Goal: Transaction & Acquisition: Obtain resource

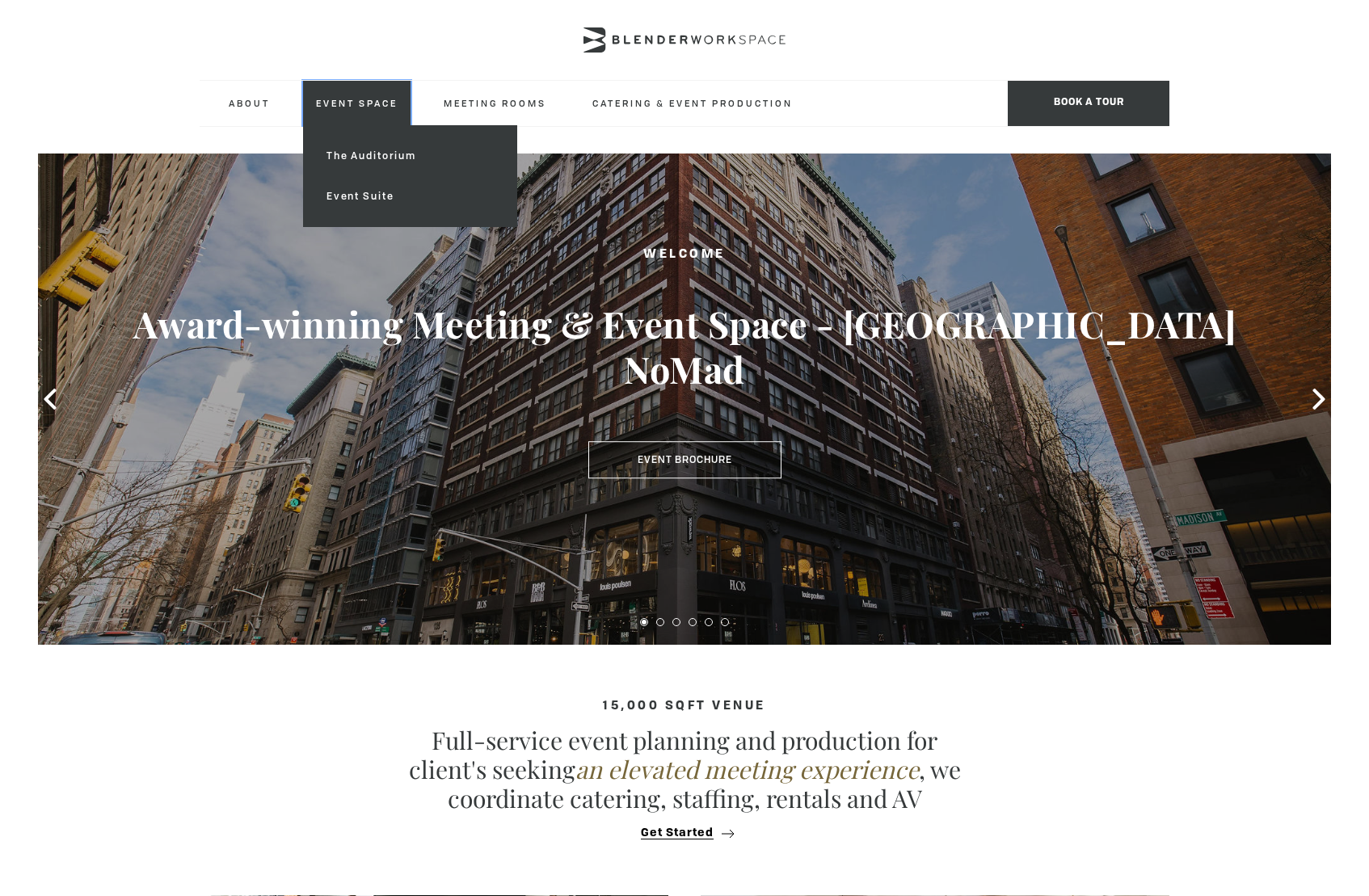
click at [364, 102] on link "Event Space" at bounding box center [356, 104] width 107 height 45
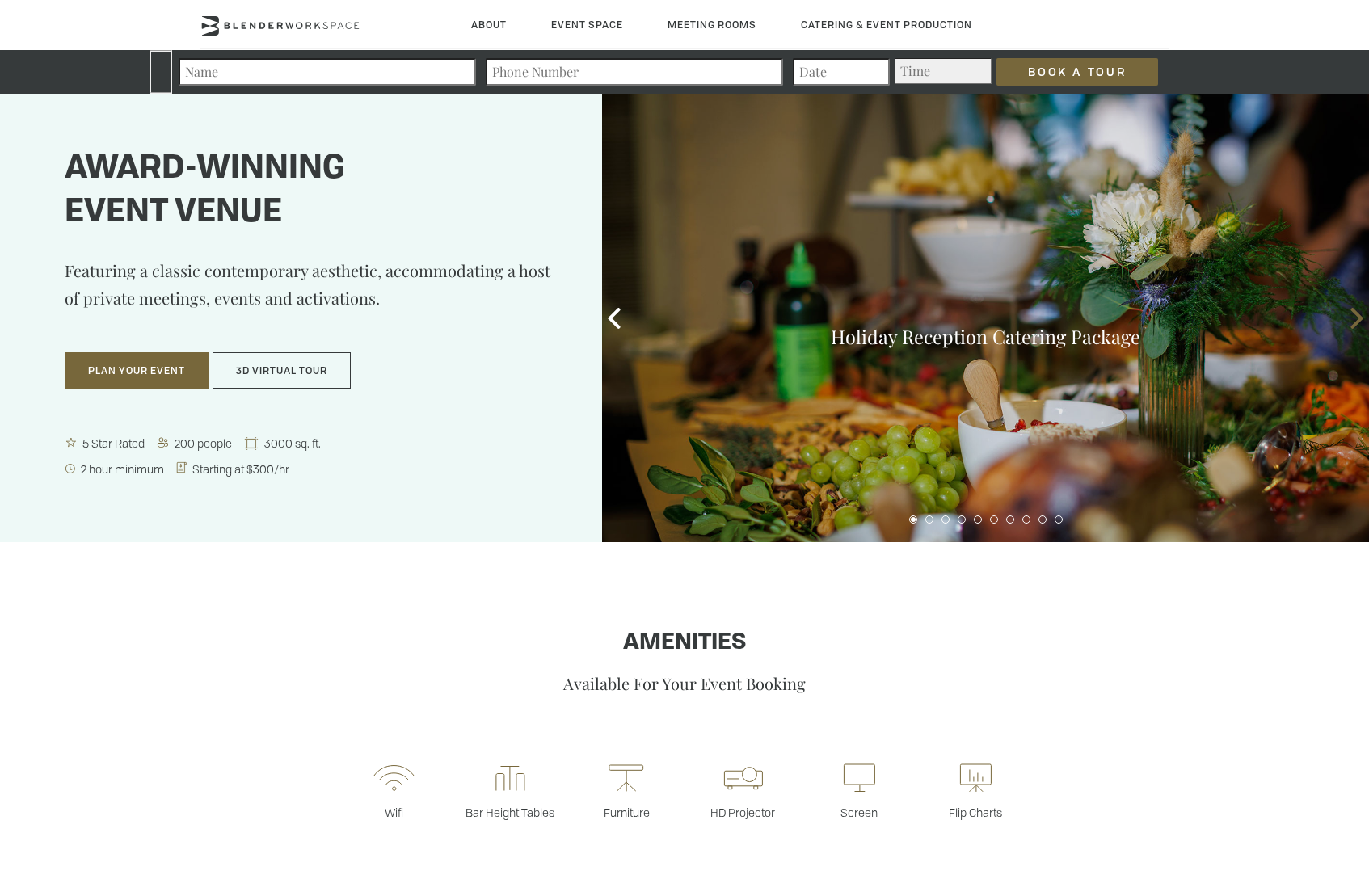
click at [1360, 326] on icon at bounding box center [1356, 318] width 21 height 21
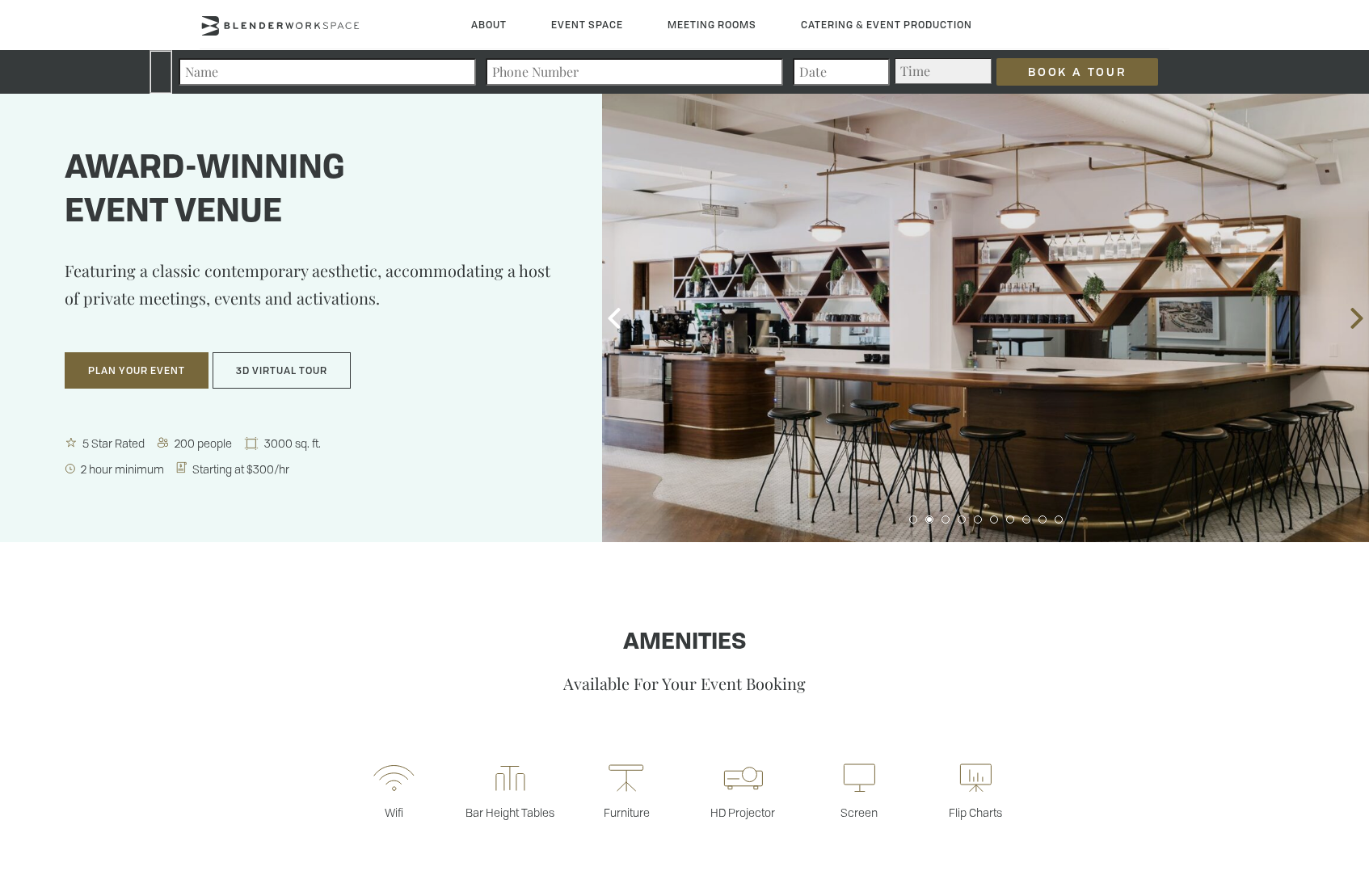
click at [1360, 326] on icon at bounding box center [1356, 318] width 21 height 21
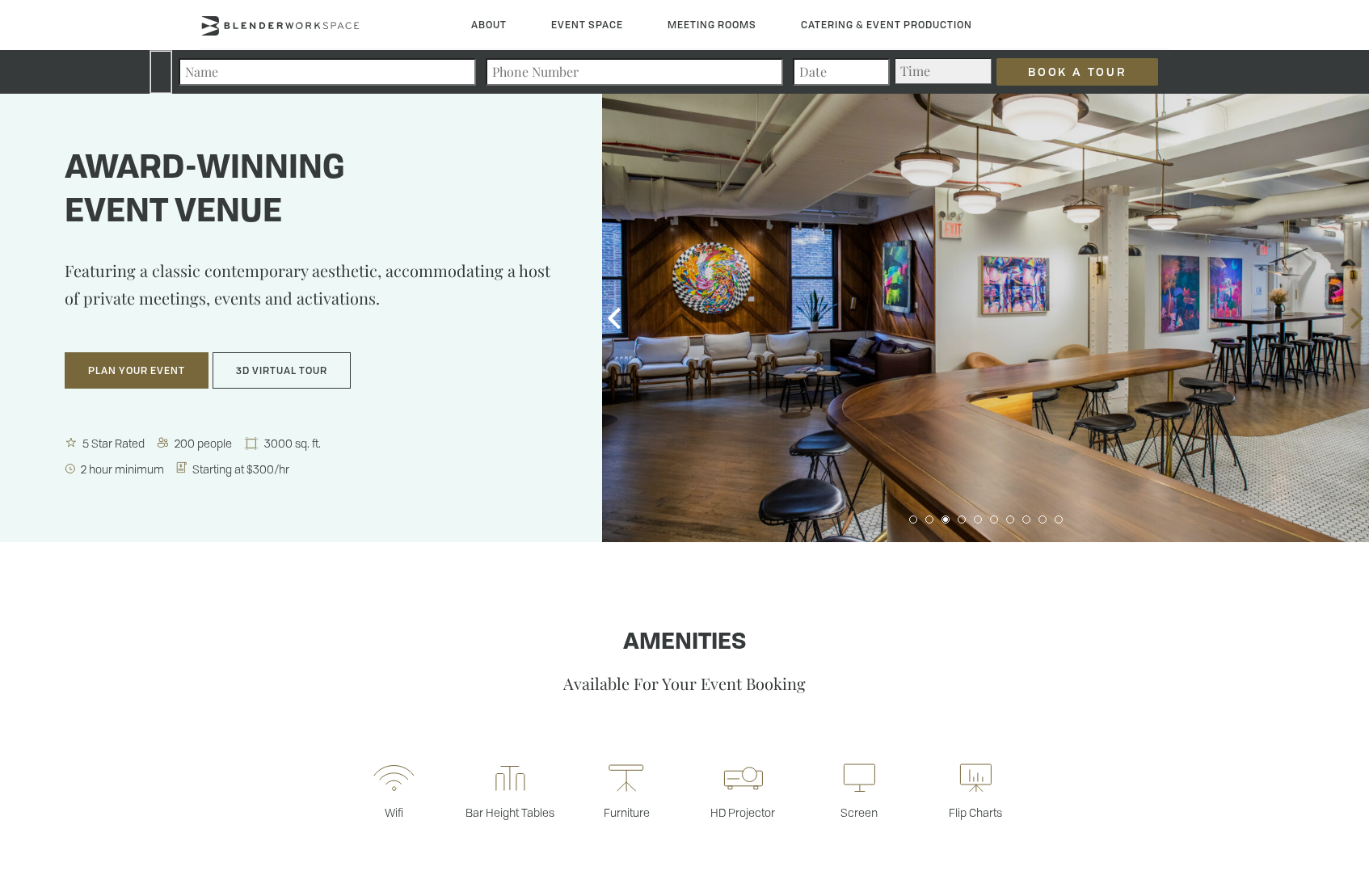
click at [1355, 321] on icon at bounding box center [1356, 318] width 13 height 21
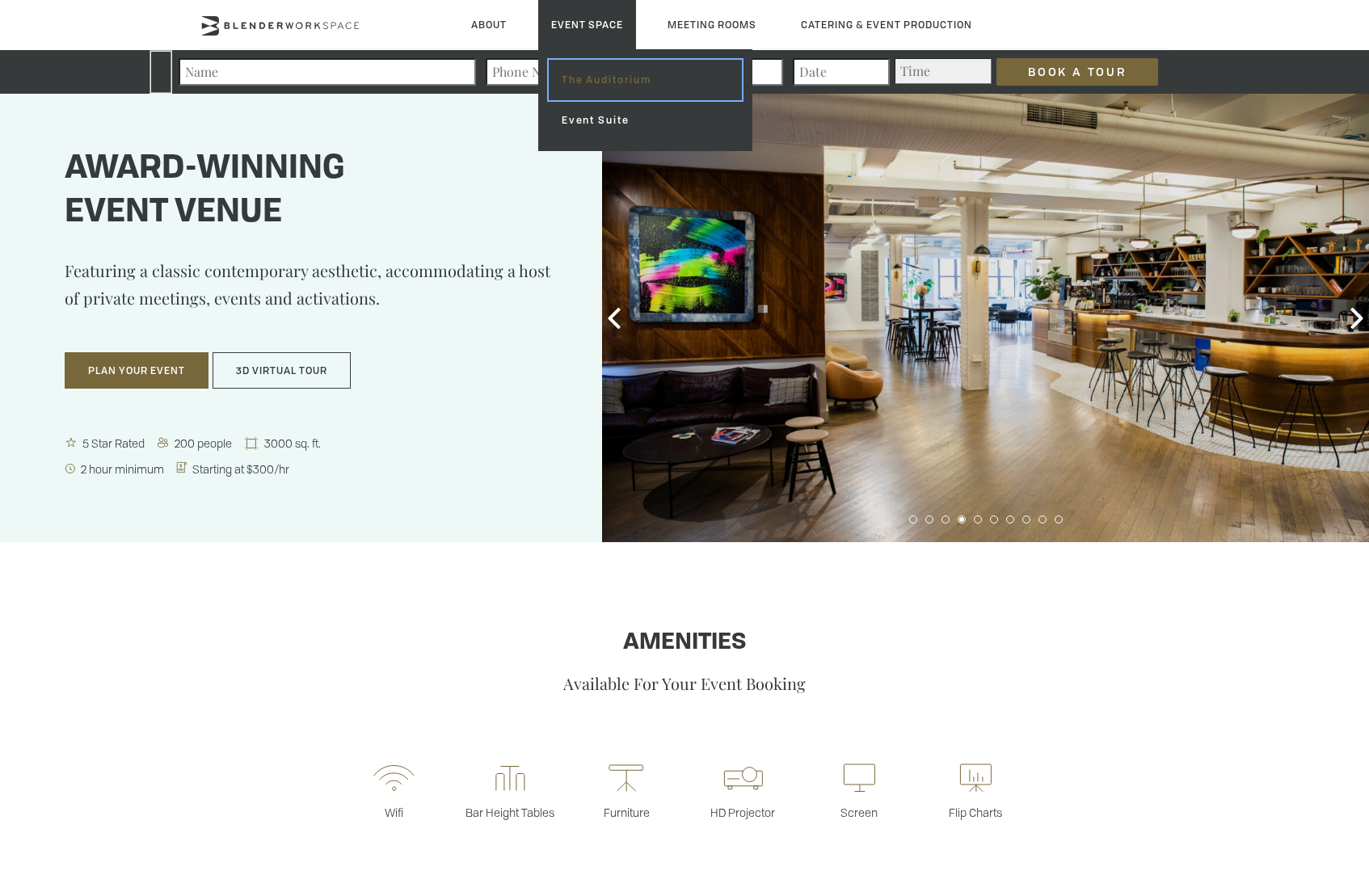
click at [581, 72] on link "The Auditorium" at bounding box center [645, 80] width 193 height 41
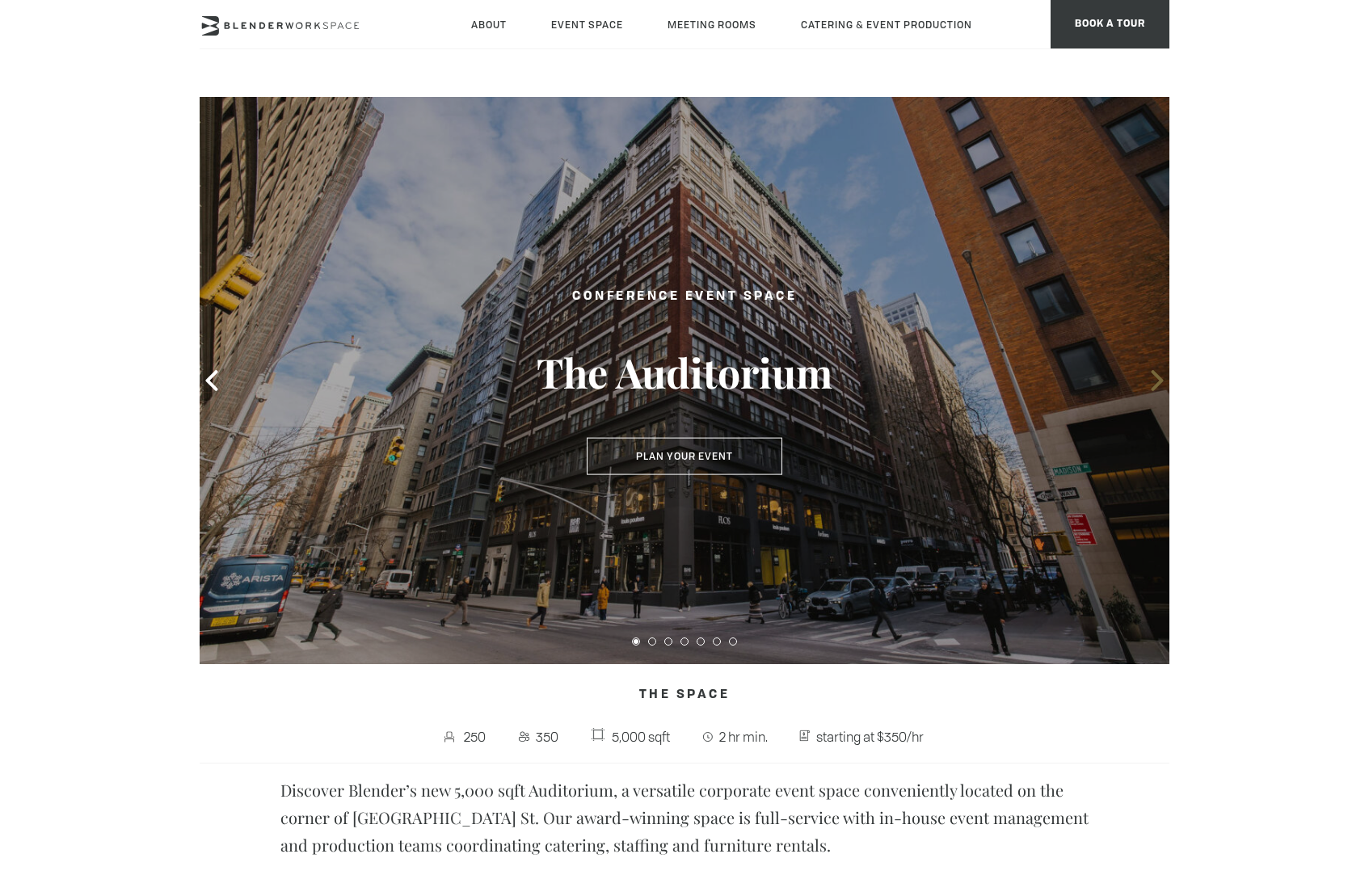
click at [1162, 376] on icon at bounding box center [1157, 380] width 21 height 21
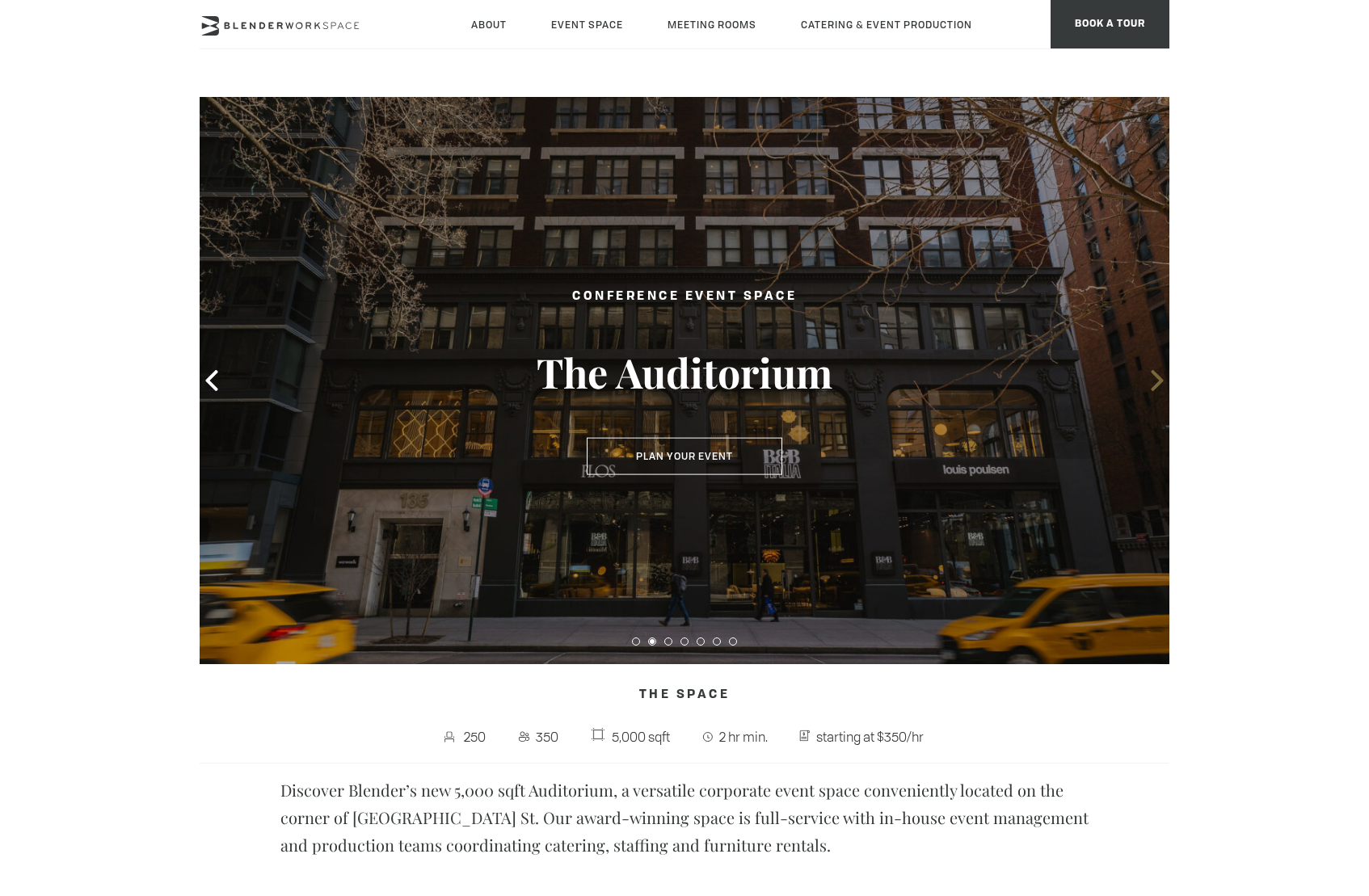
click at [1162, 376] on icon at bounding box center [1157, 380] width 21 height 21
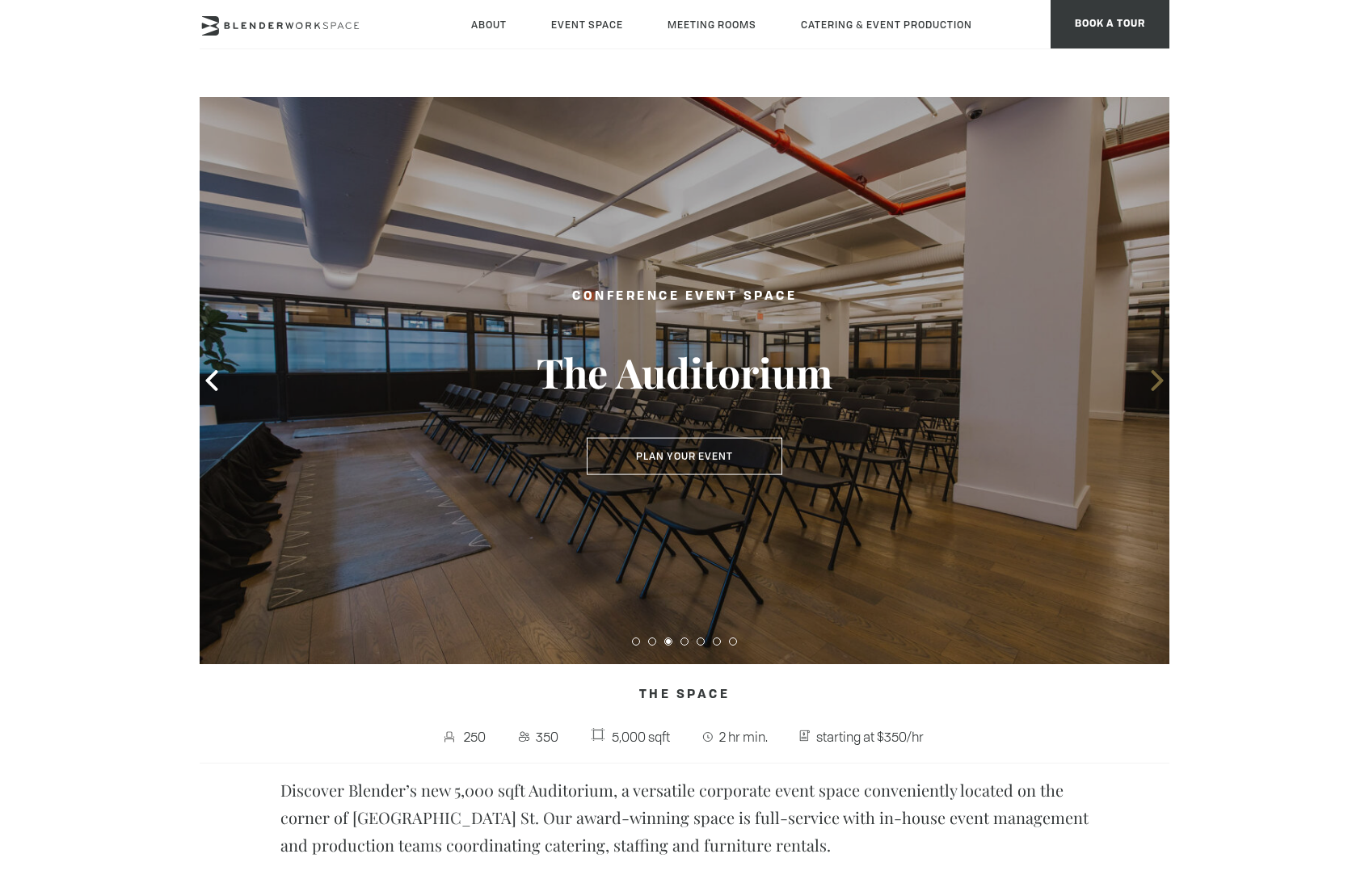
click at [1162, 376] on icon at bounding box center [1157, 380] width 21 height 21
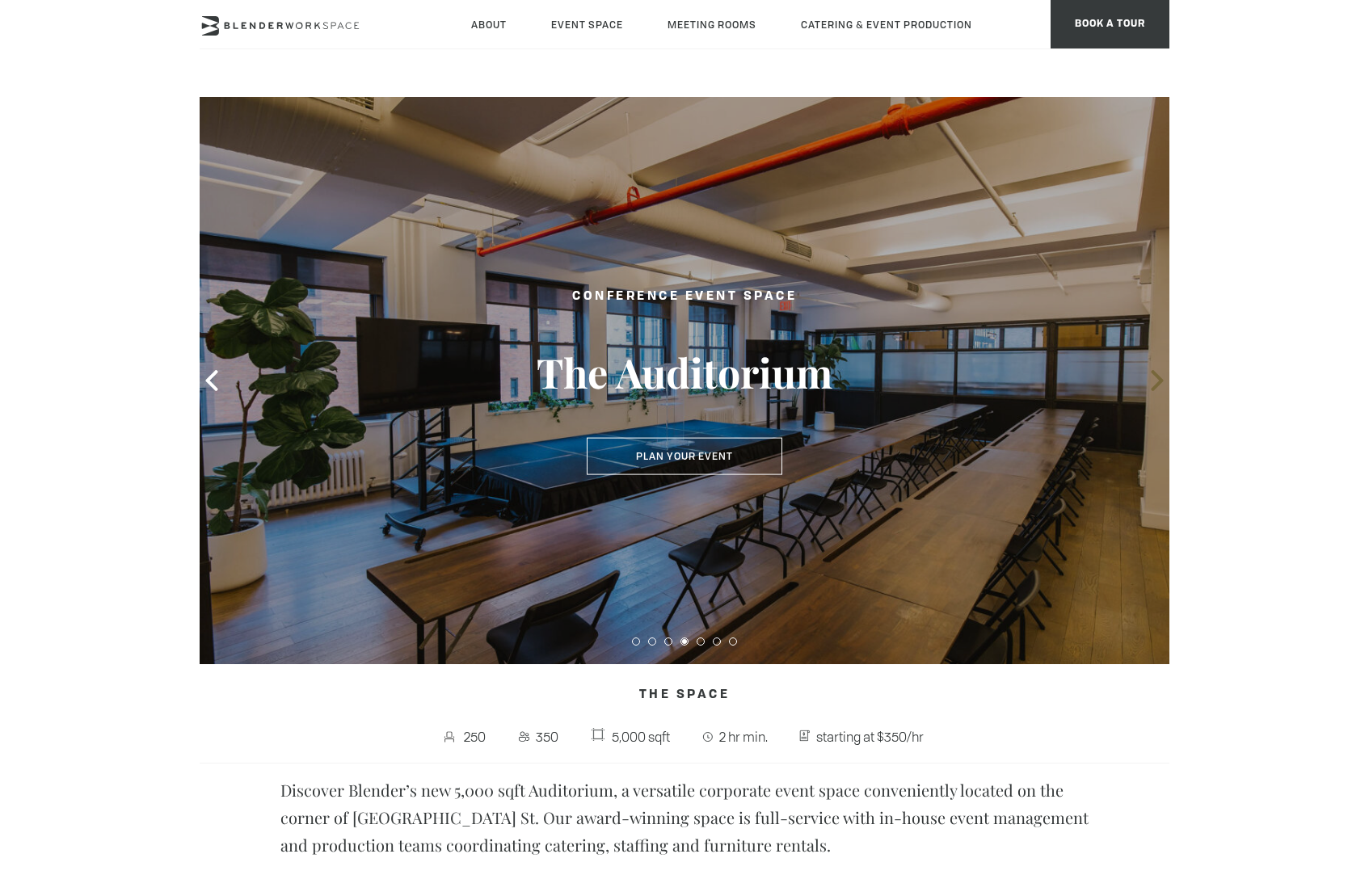
click at [1162, 376] on icon at bounding box center [1157, 380] width 21 height 21
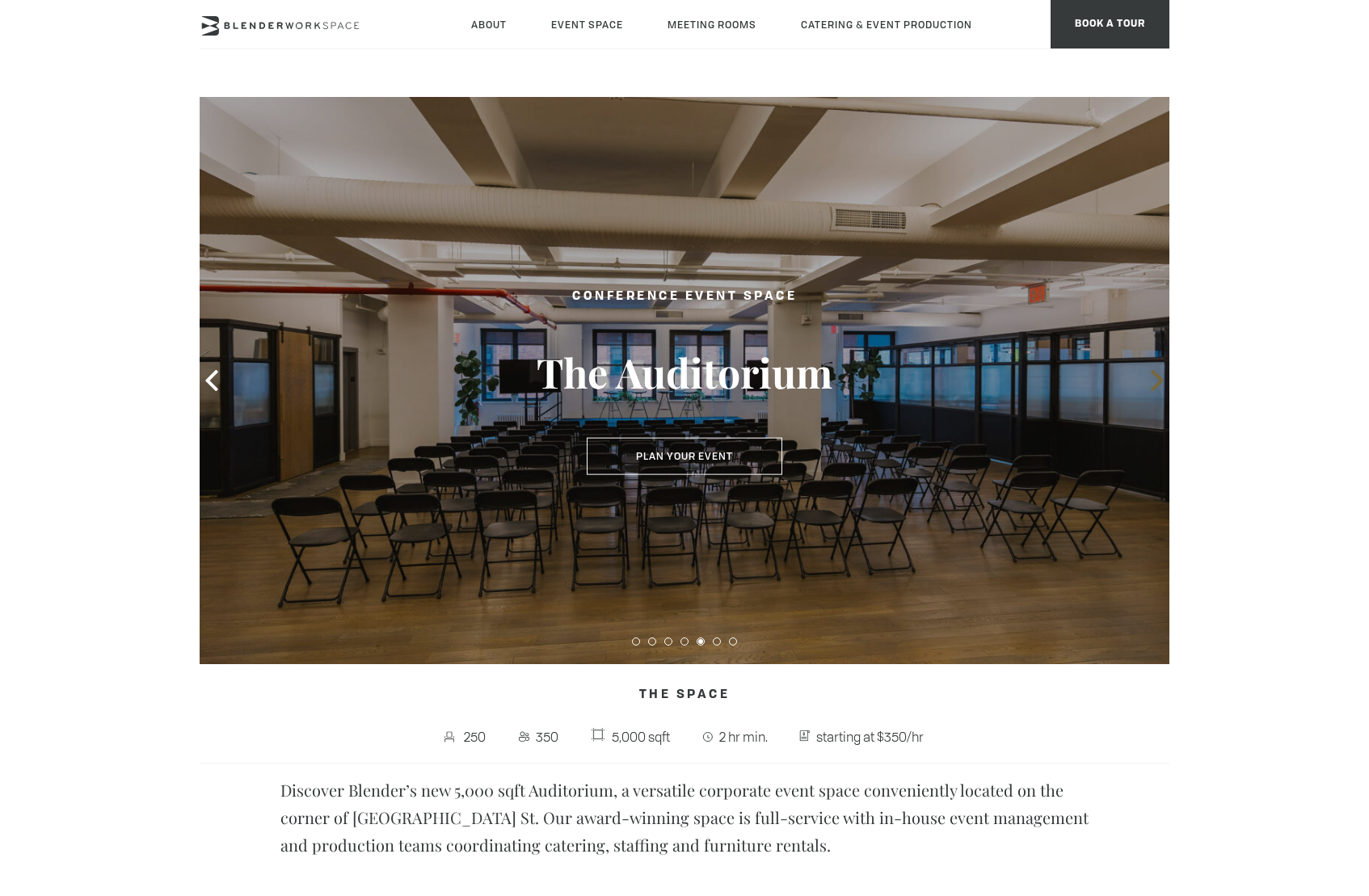
click at [1162, 376] on icon at bounding box center [1157, 380] width 21 height 21
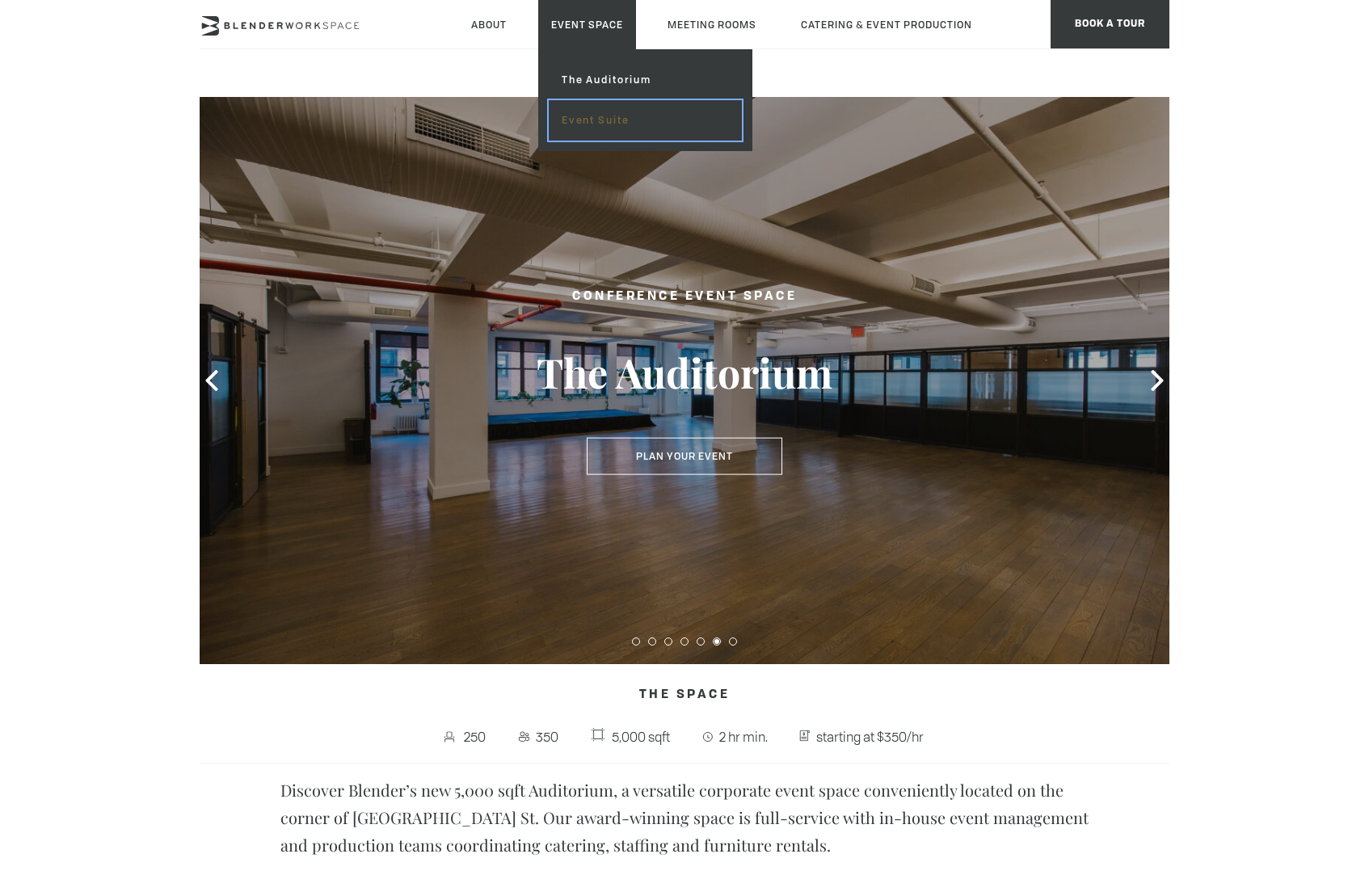
click at [590, 119] on link "Event Suite" at bounding box center [645, 121] width 193 height 41
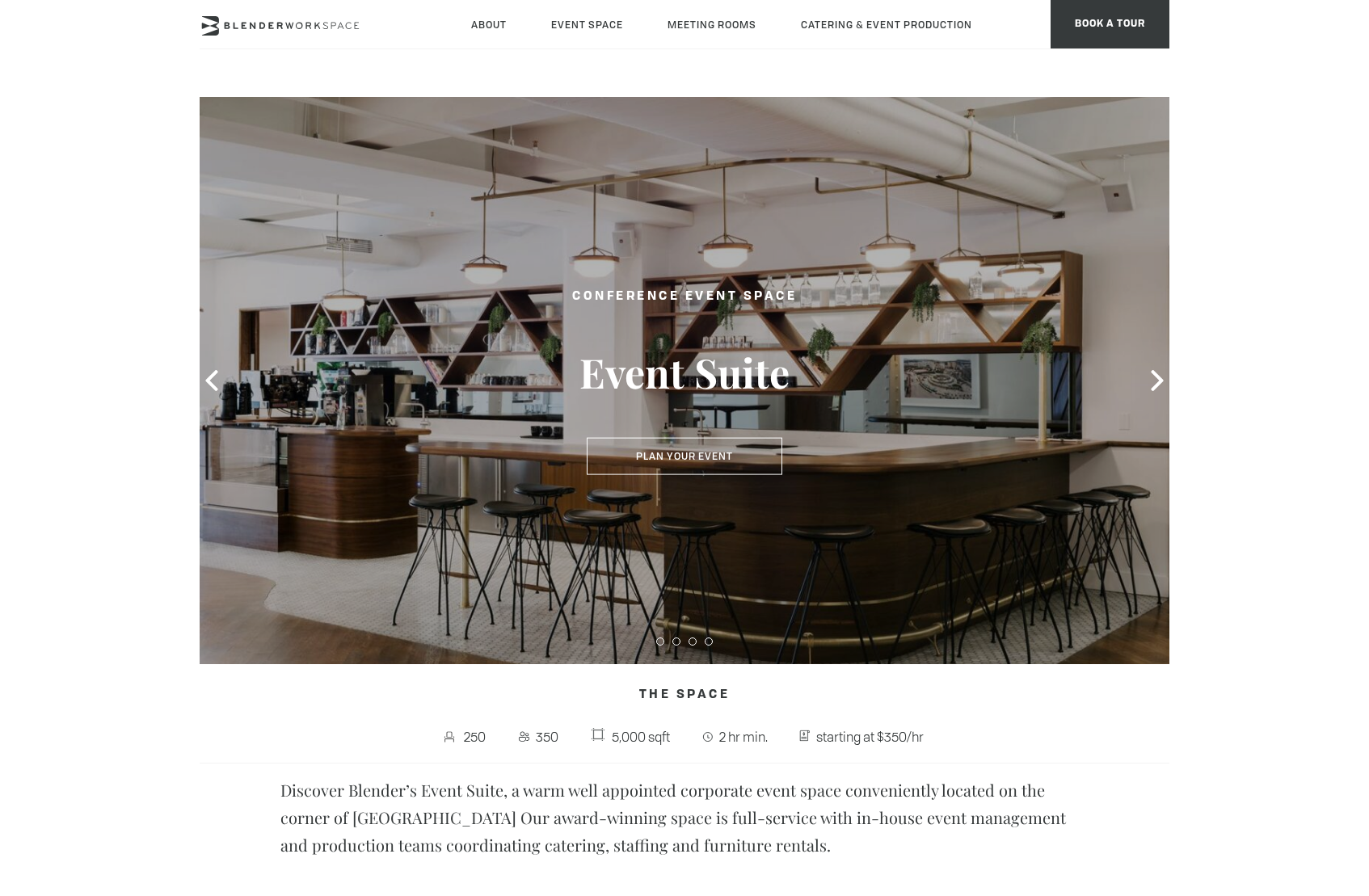
type div "2025-08-19"
click at [1161, 379] on icon at bounding box center [1156, 380] width 13 height 21
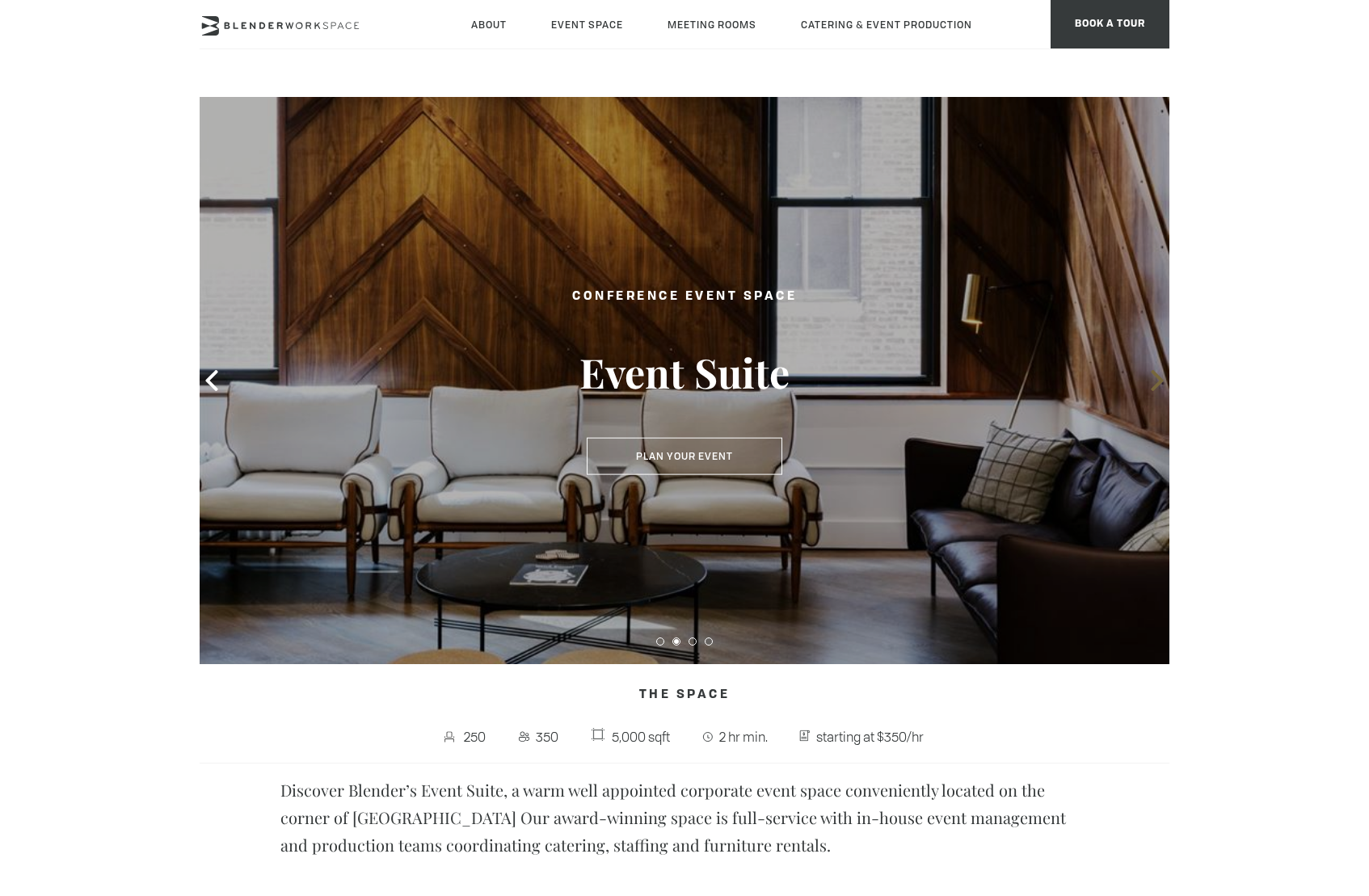
click at [1161, 379] on icon at bounding box center [1156, 380] width 13 height 21
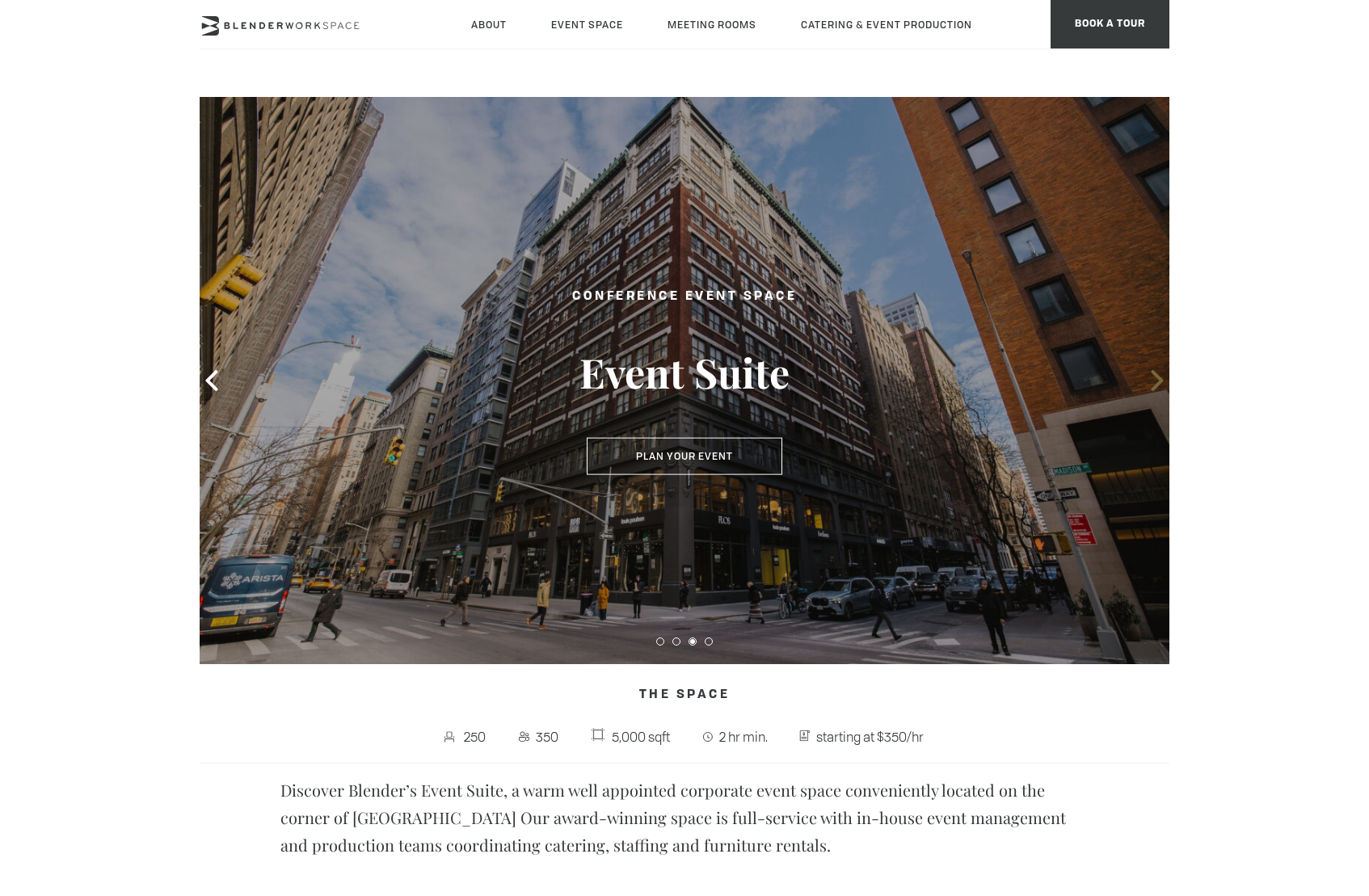
click at [1161, 379] on icon at bounding box center [1156, 380] width 13 height 21
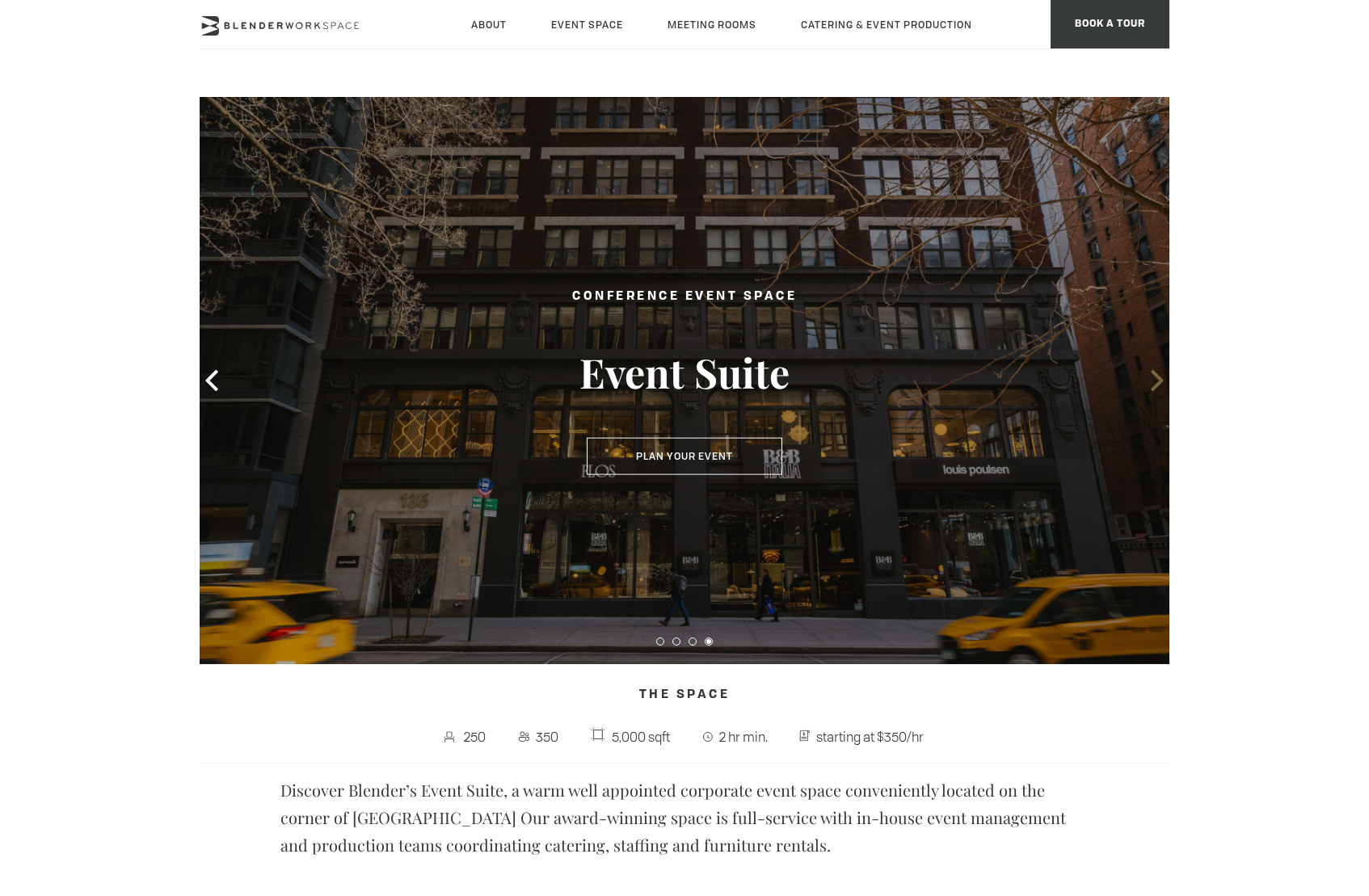
click at [1161, 379] on icon at bounding box center [1156, 380] width 13 height 21
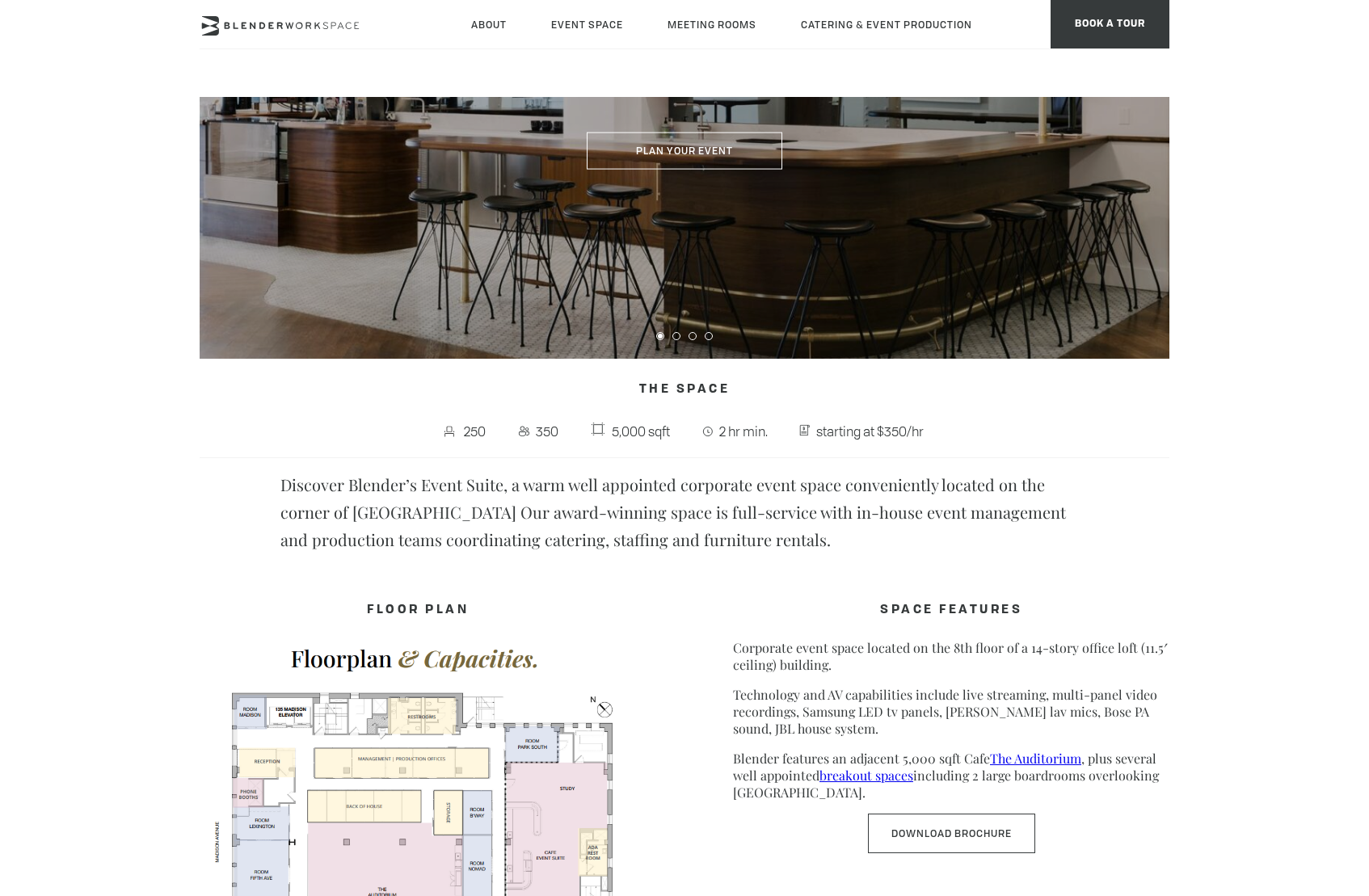
scroll to position [732, 0]
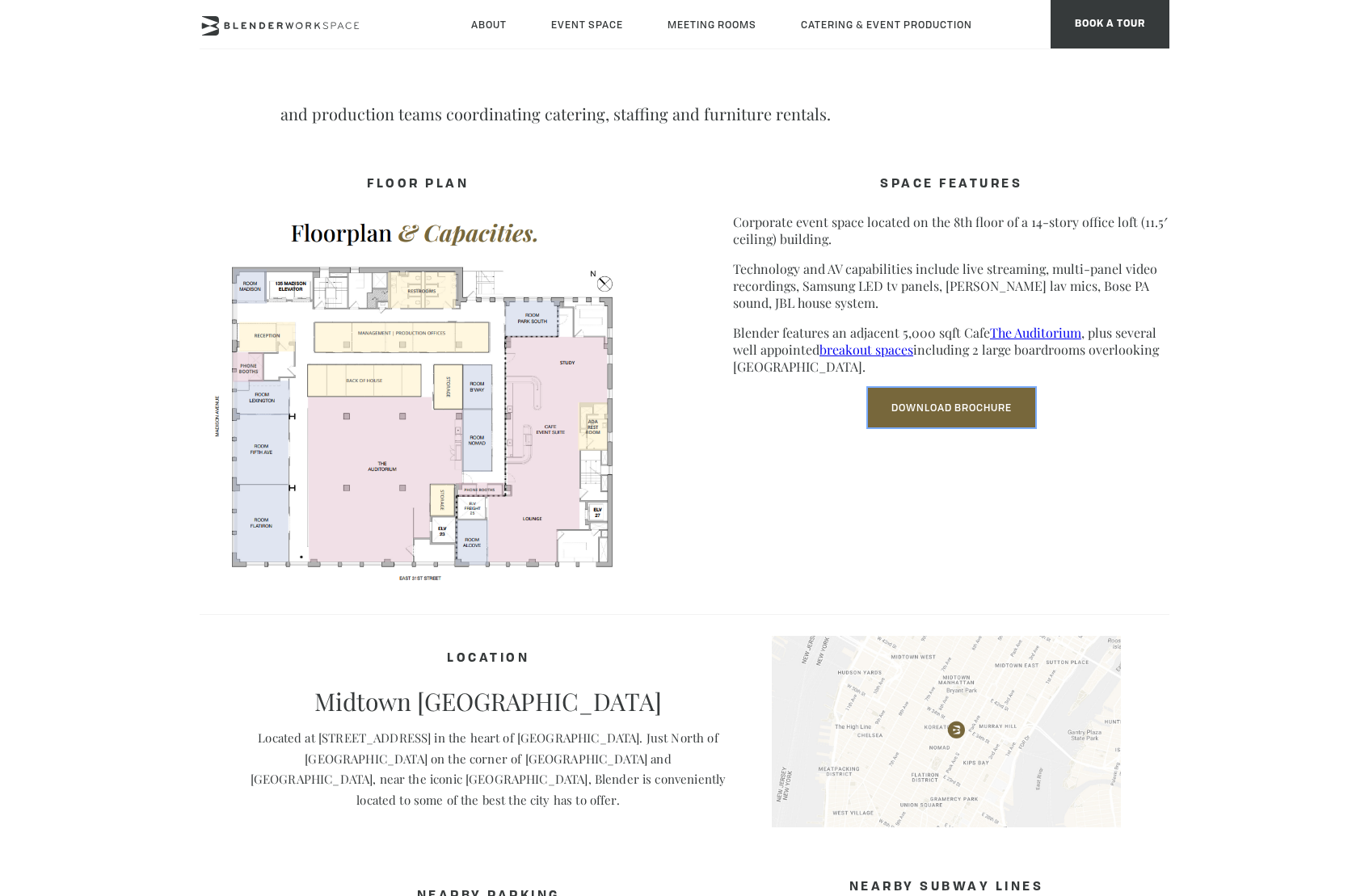
click at [983, 406] on link "Download Brochure" at bounding box center [951, 407] width 167 height 40
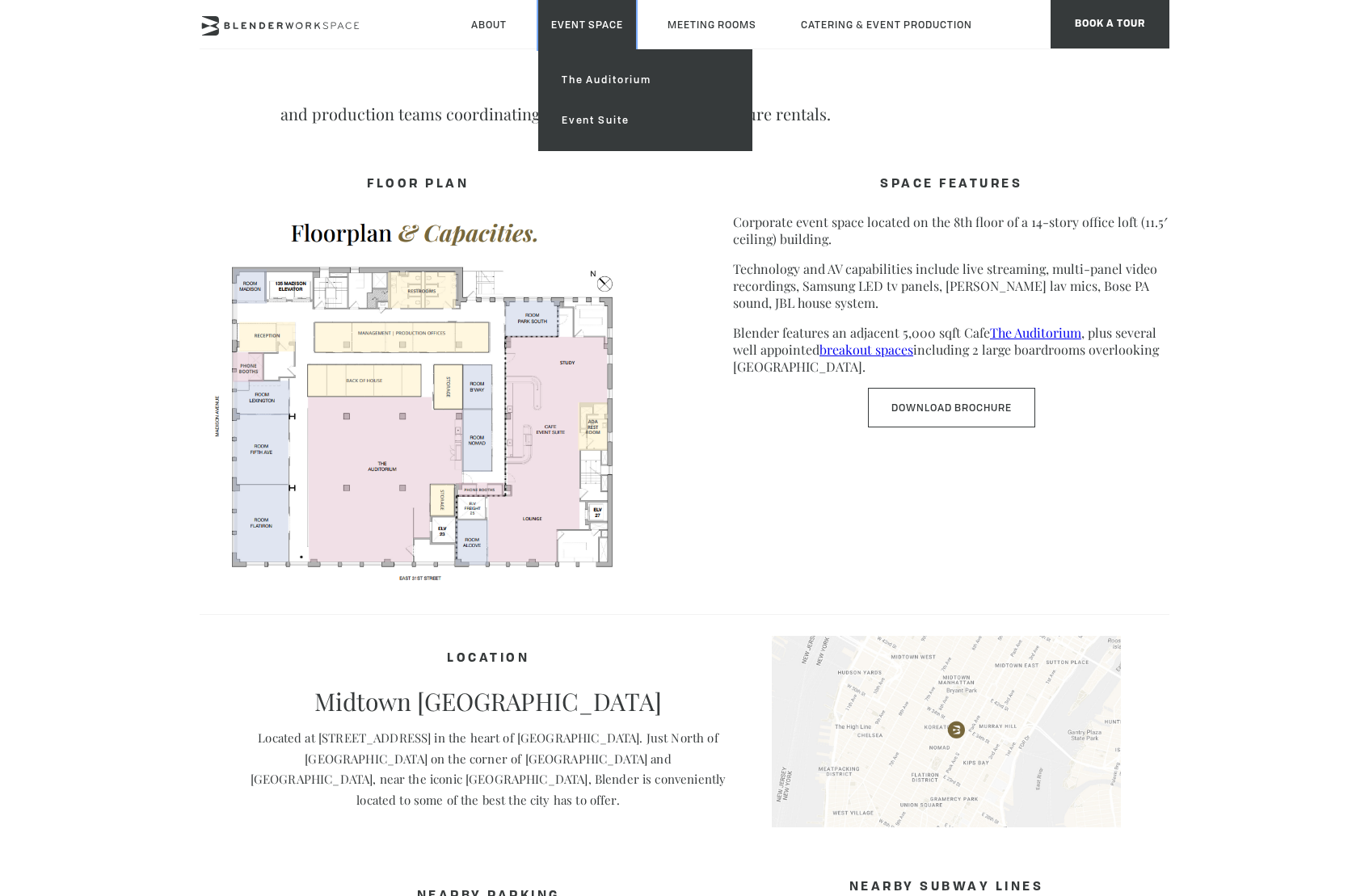
click at [562, 17] on link "Event Space" at bounding box center [586, 24] width 98 height 49
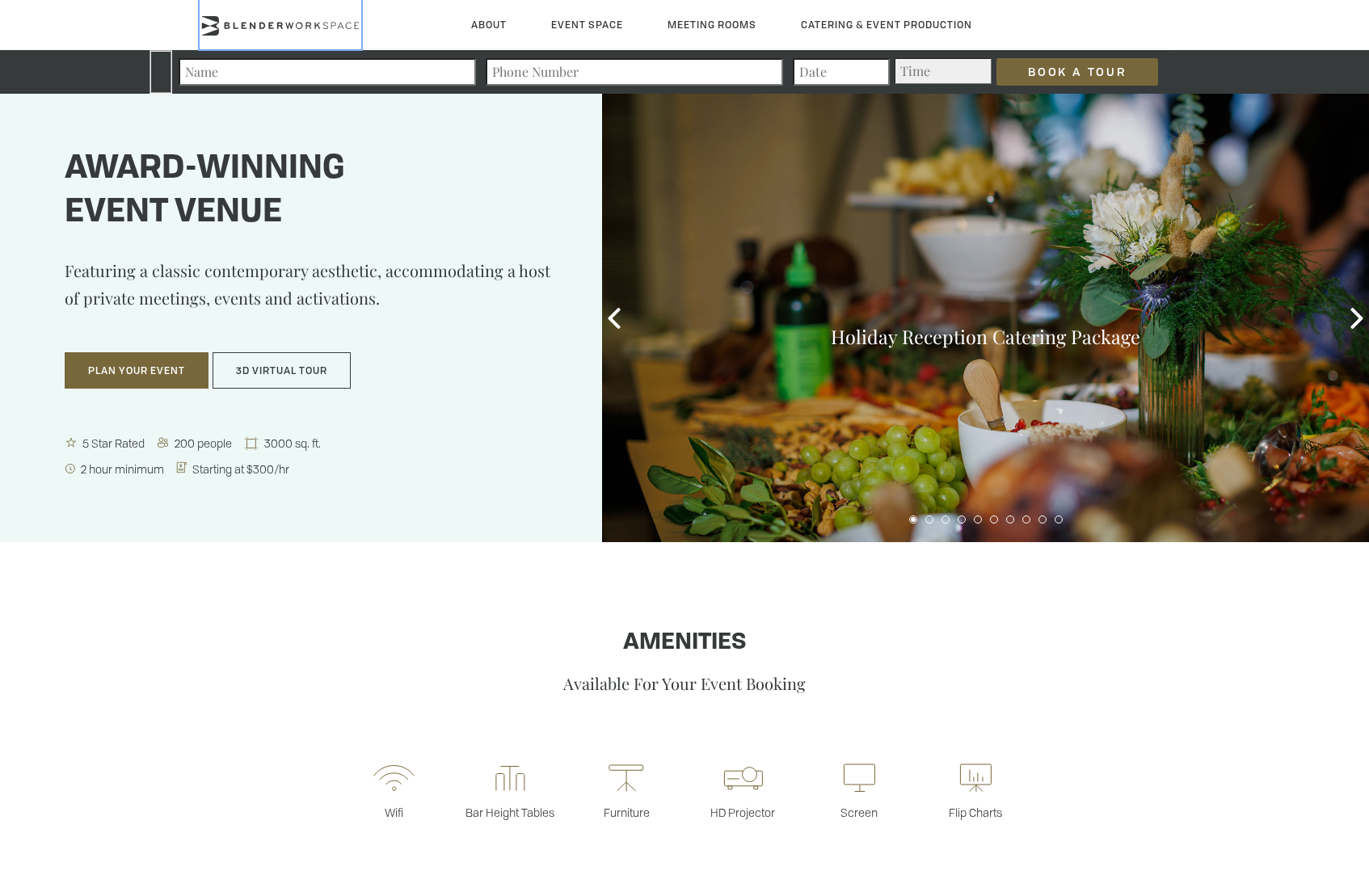
click at [317, 28] on icon at bounding box center [280, 26] width 162 height 19
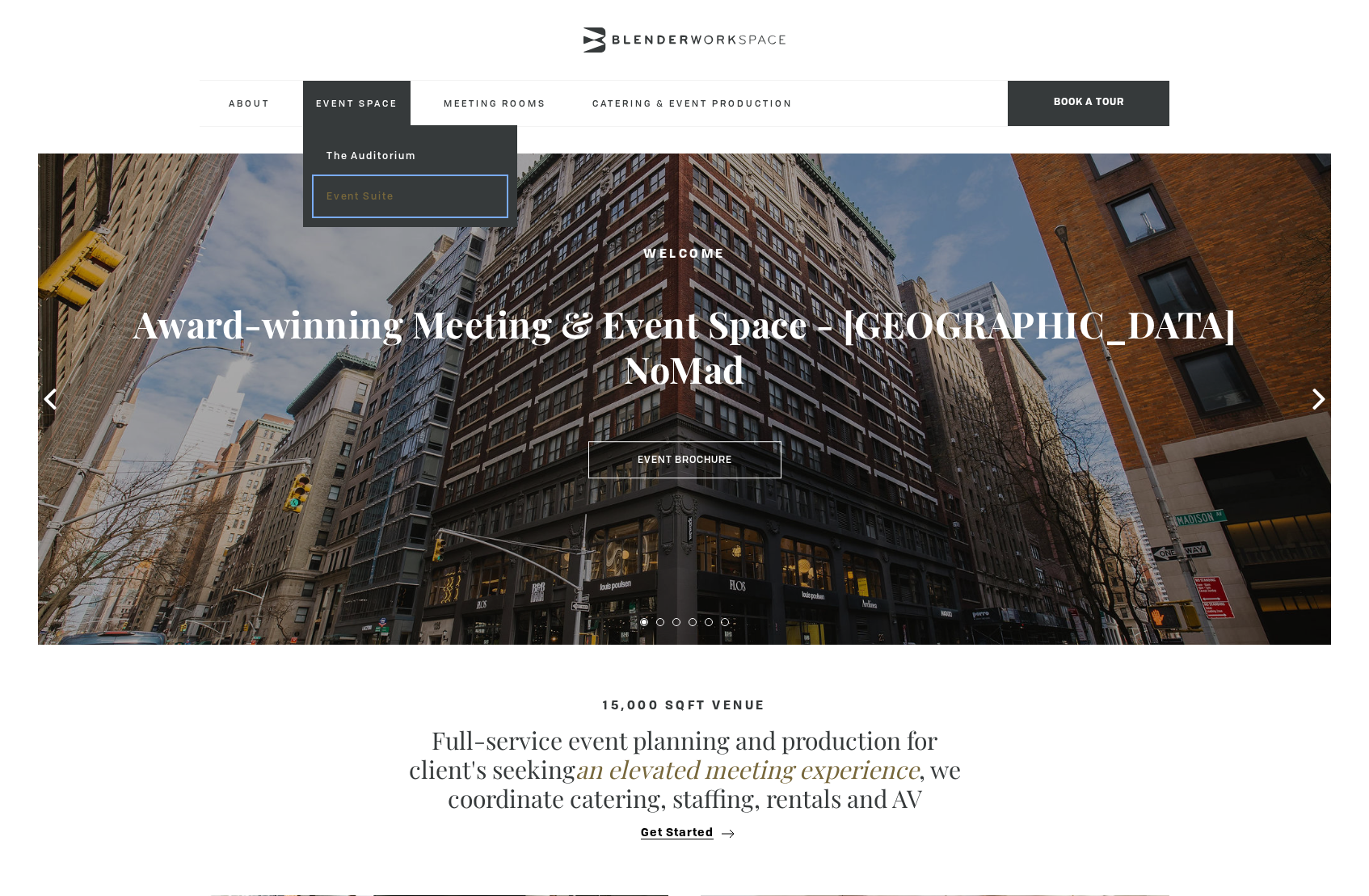
click at [350, 194] on link "Event Suite" at bounding box center [410, 196] width 193 height 41
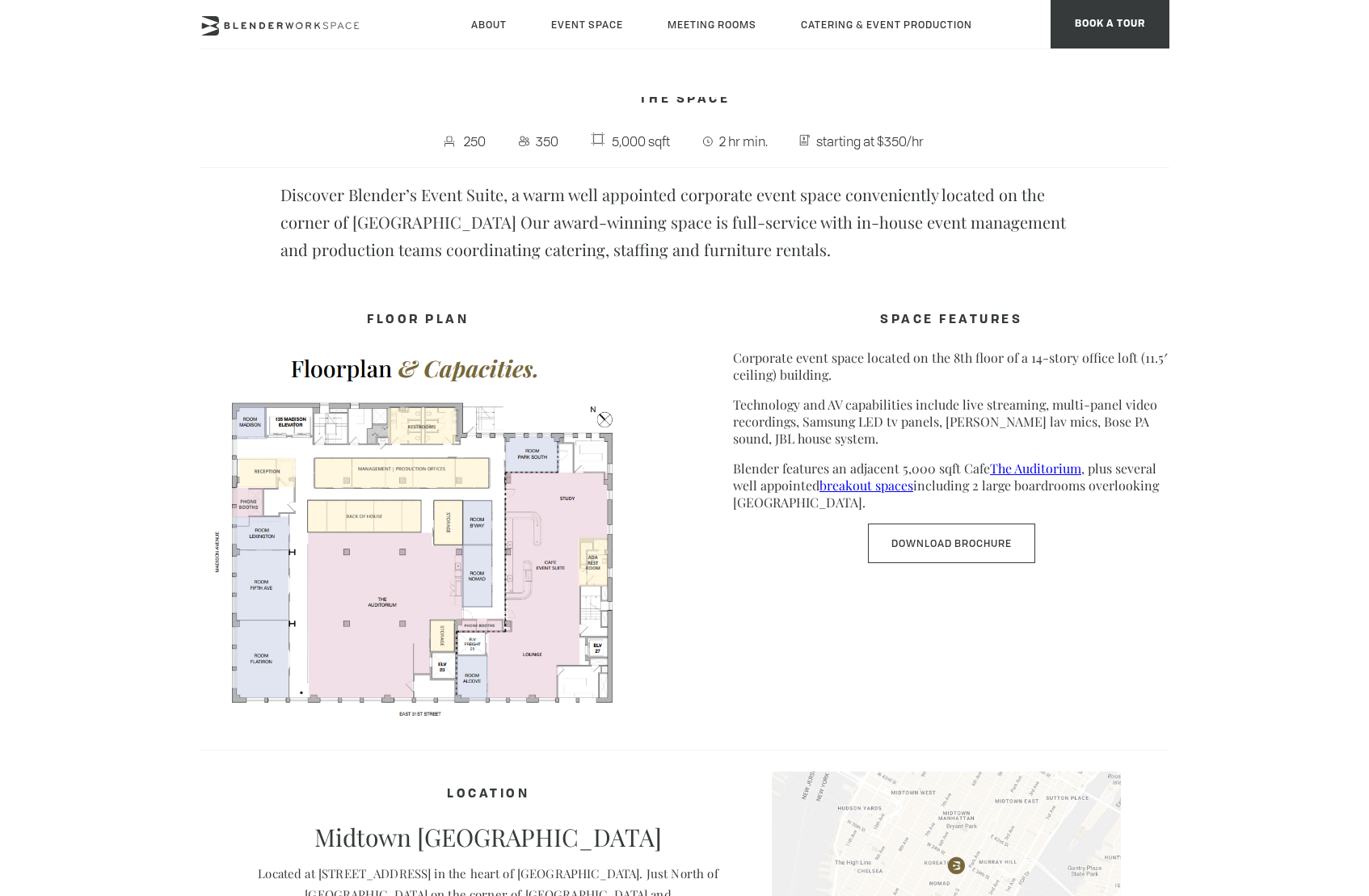
scroll to position [717, 0]
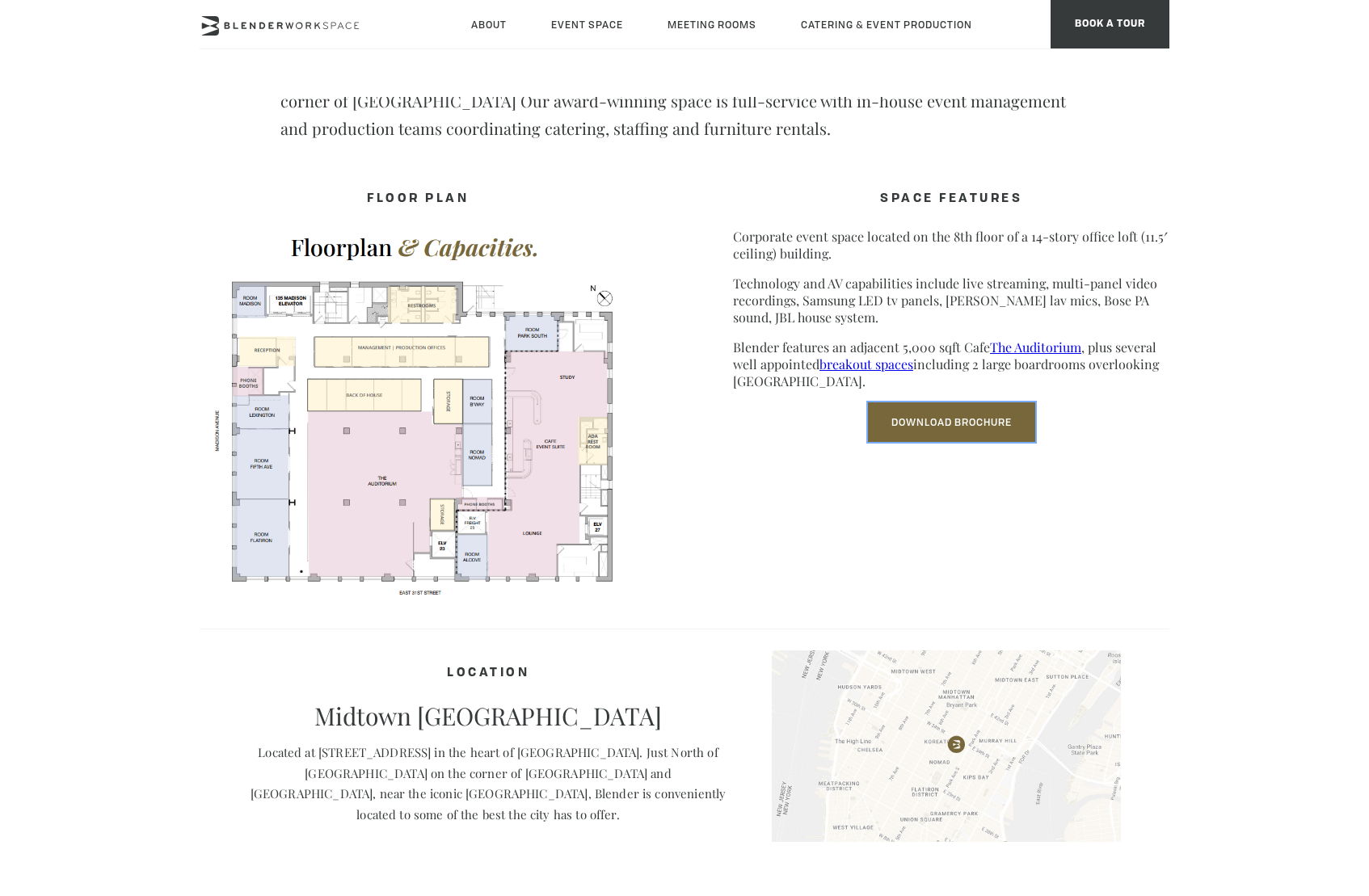
click at [981, 416] on link "Download Brochure" at bounding box center [951, 422] width 167 height 40
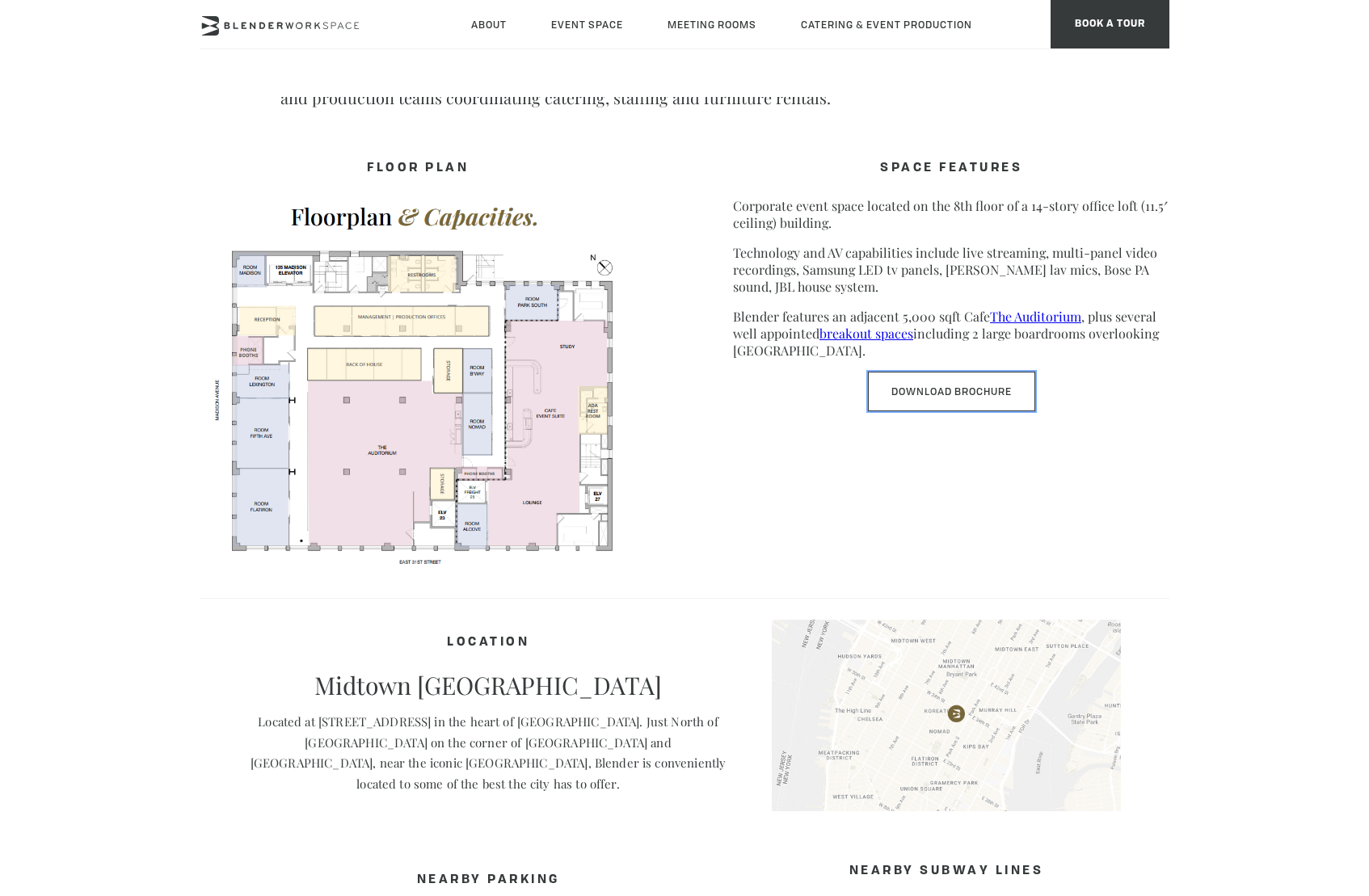
scroll to position [1085, 0]
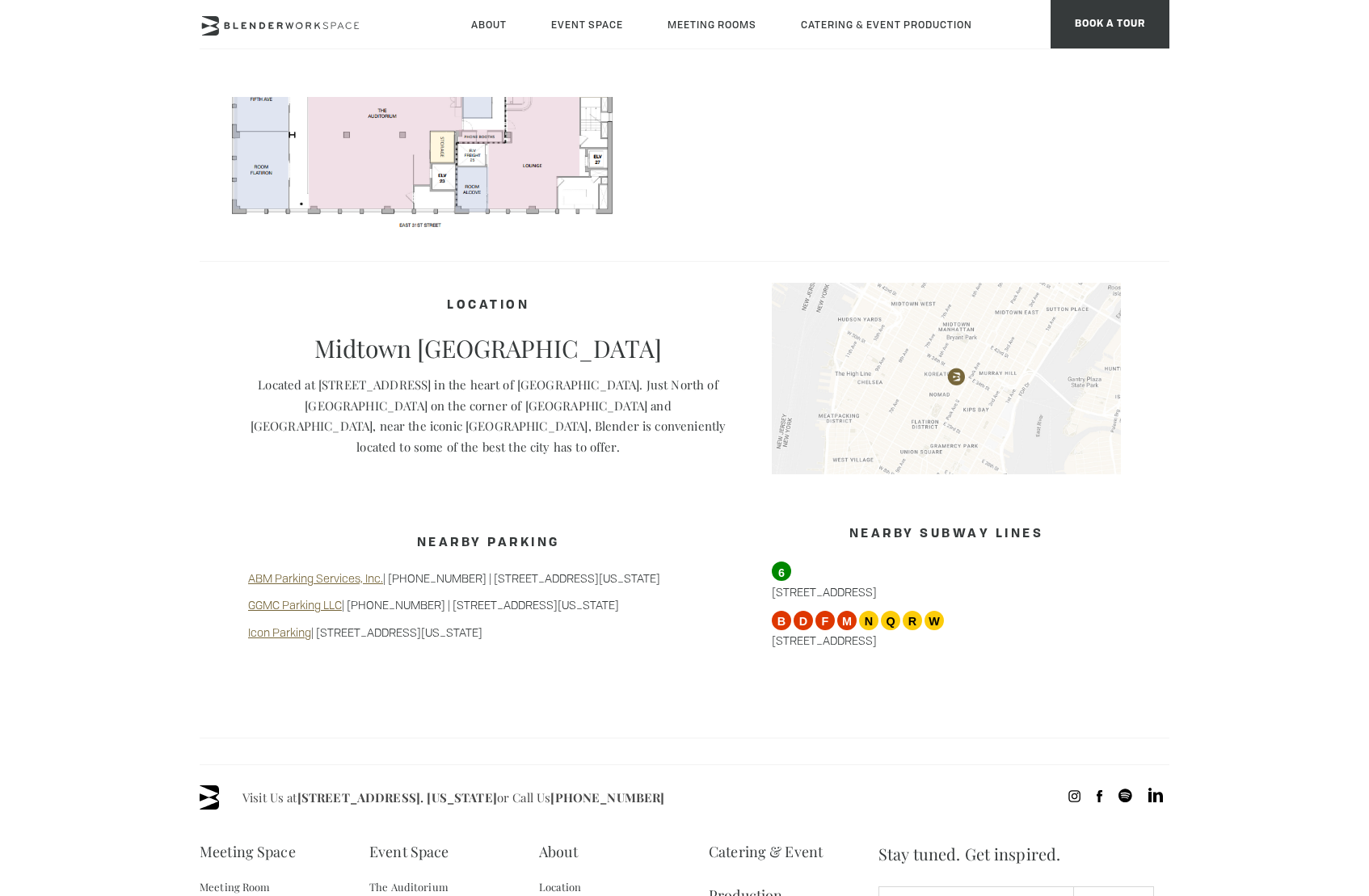
drag, startPoint x: 460, startPoint y: 564, endPoint x: 679, endPoint y: 565, distance: 219.0
click at [679, 571] on p "ABM Parking Services, Inc. | 212-213-1282 | 475 Park Ave South, New York, NY 10…" at bounding box center [488, 579] width 480 height 16
click at [595, 517] on div "Nearby Parking ABM Parking Services, Inc. | 212-213-1282 | 475 Park Ave South, …" at bounding box center [488, 584] width 480 height 135
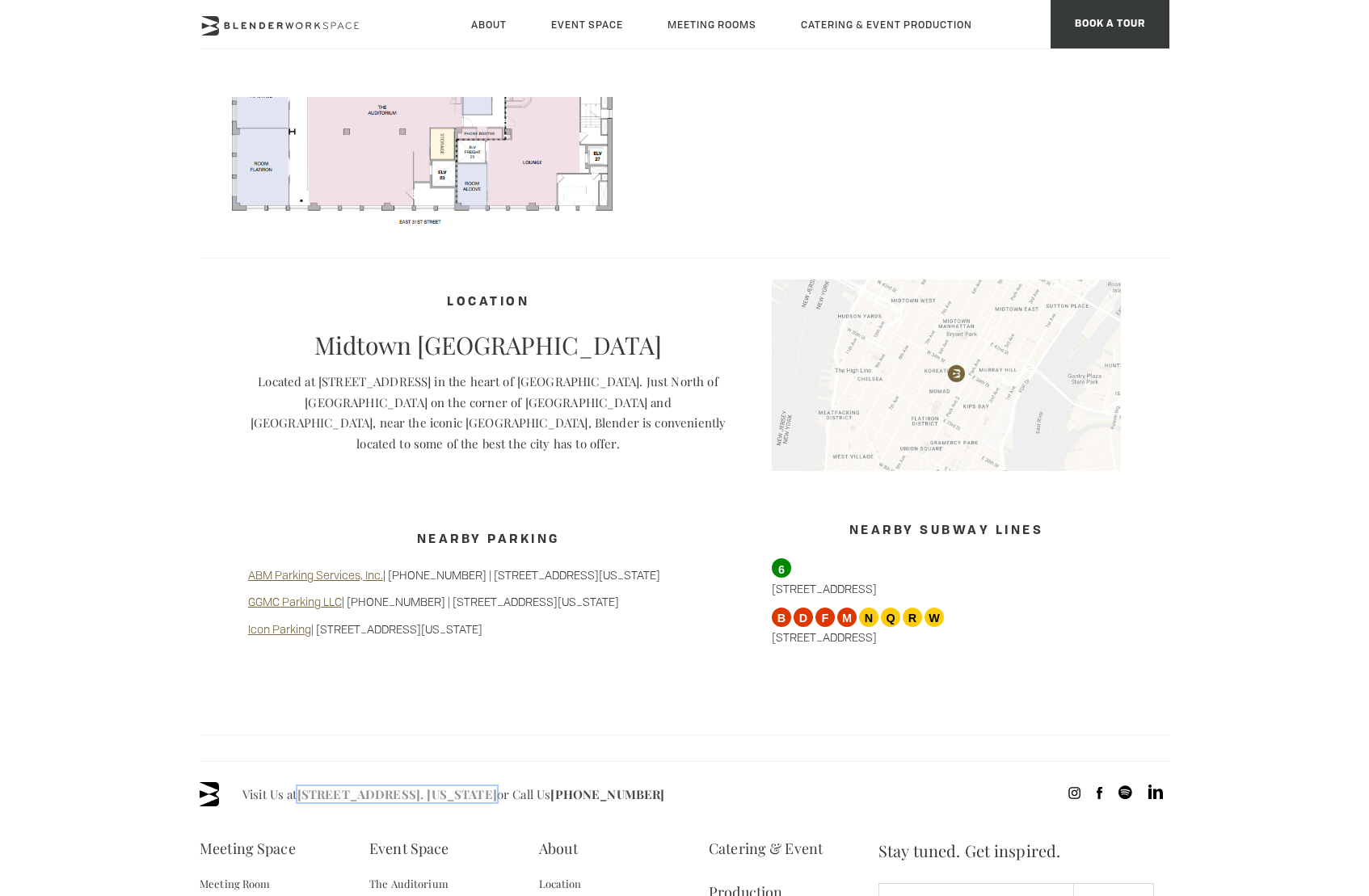
click at [316, 787] on link "[STREET_ADDRESS]. [US_STATE]" at bounding box center [397, 794] width 199 height 16
click at [324, 34] on icon at bounding box center [280, 26] width 162 height 19
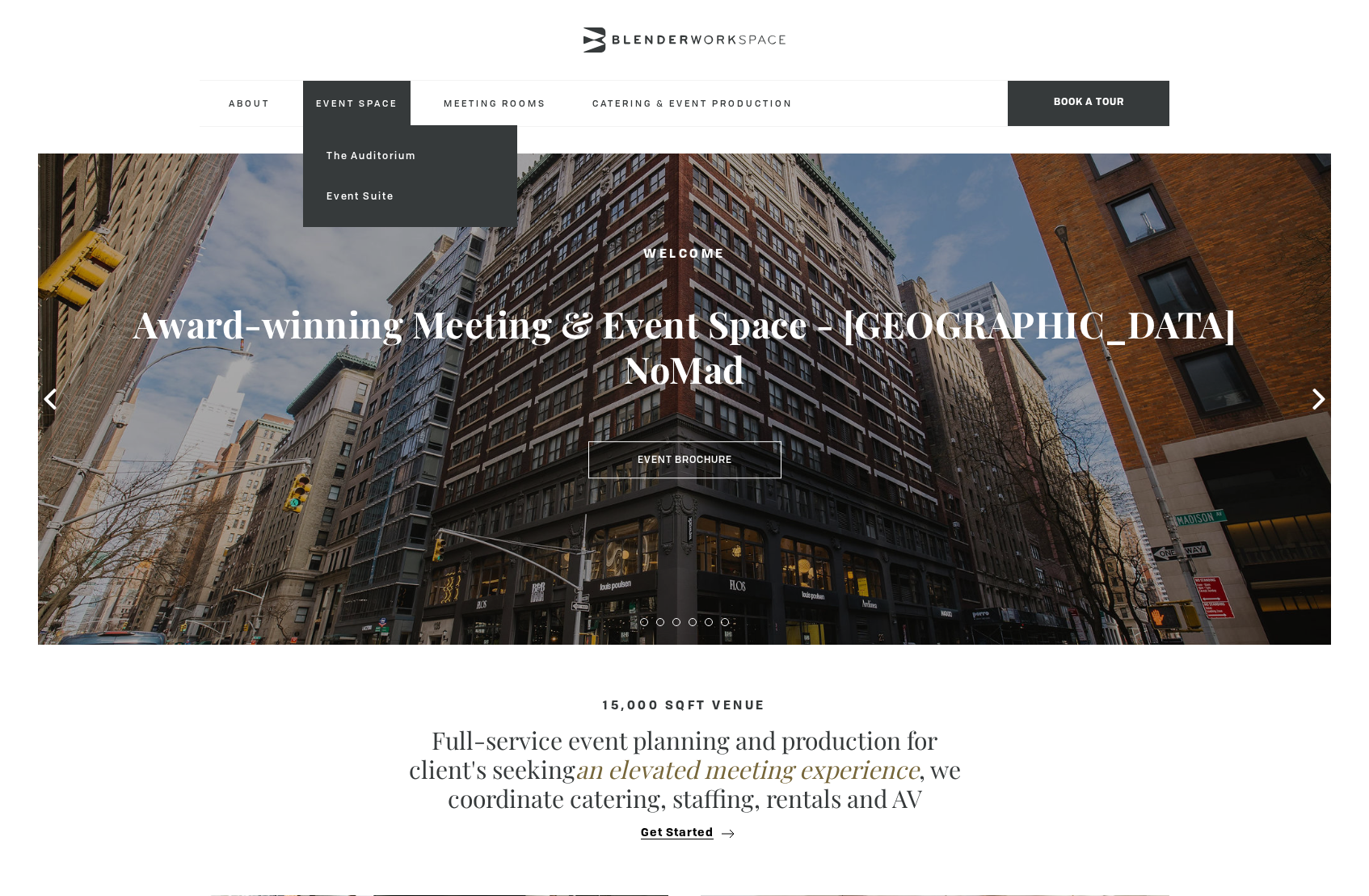
type div "[DATE]"
click at [345, 197] on link "Event Suite" at bounding box center [410, 196] width 193 height 41
